Goal: Task Accomplishment & Management: Use online tool/utility

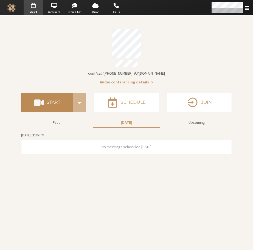
click at [53, 100] on h4 "Start" at bounding box center [54, 102] width 14 height 4
